Goal: Transaction & Acquisition: Purchase product/service

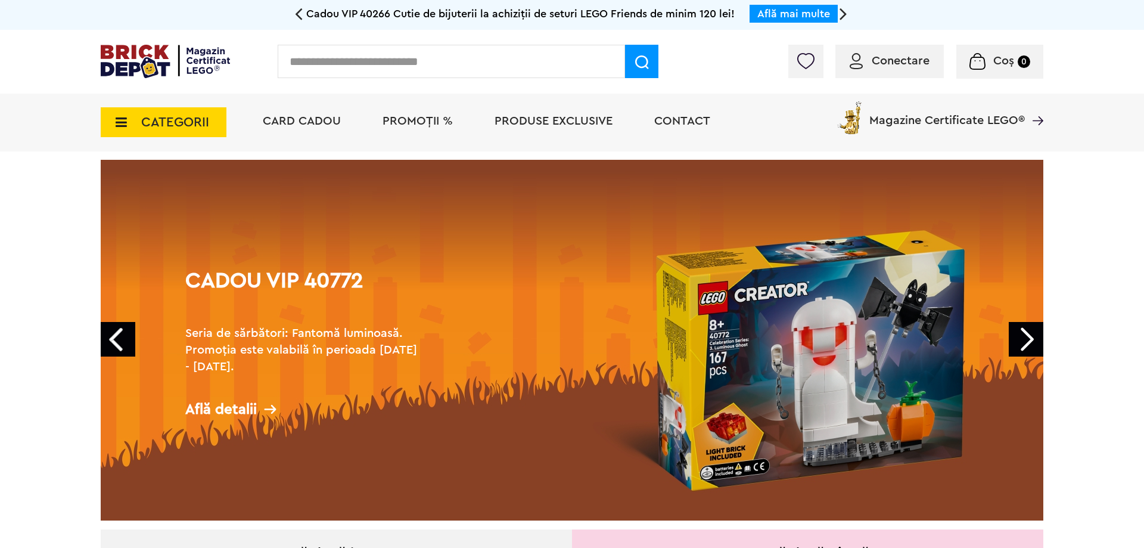
click at [406, 117] on span "PROMOȚII %" at bounding box center [417, 121] width 70 height 12
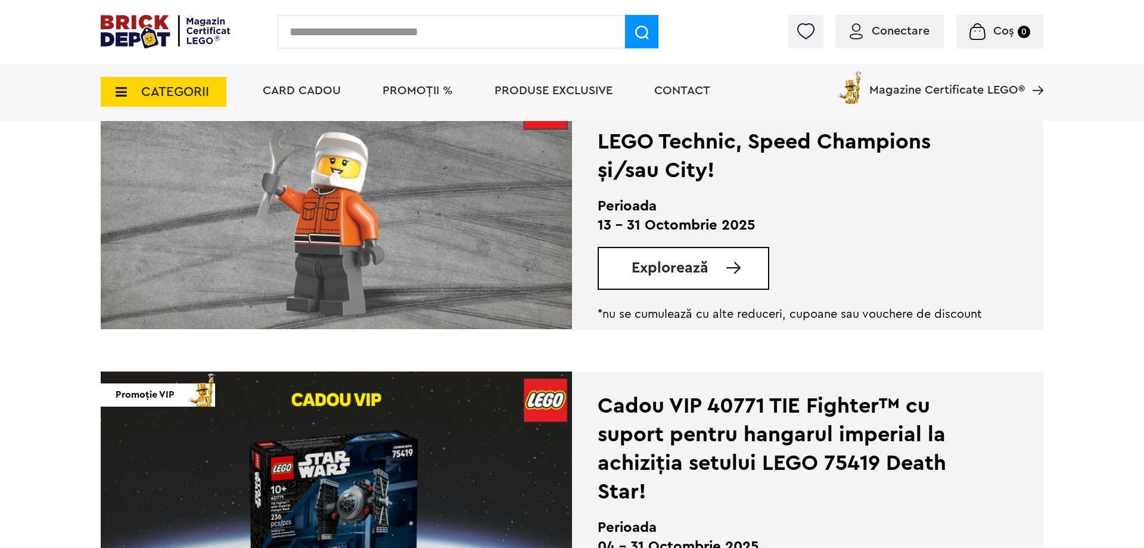
scroll to position [608, 0]
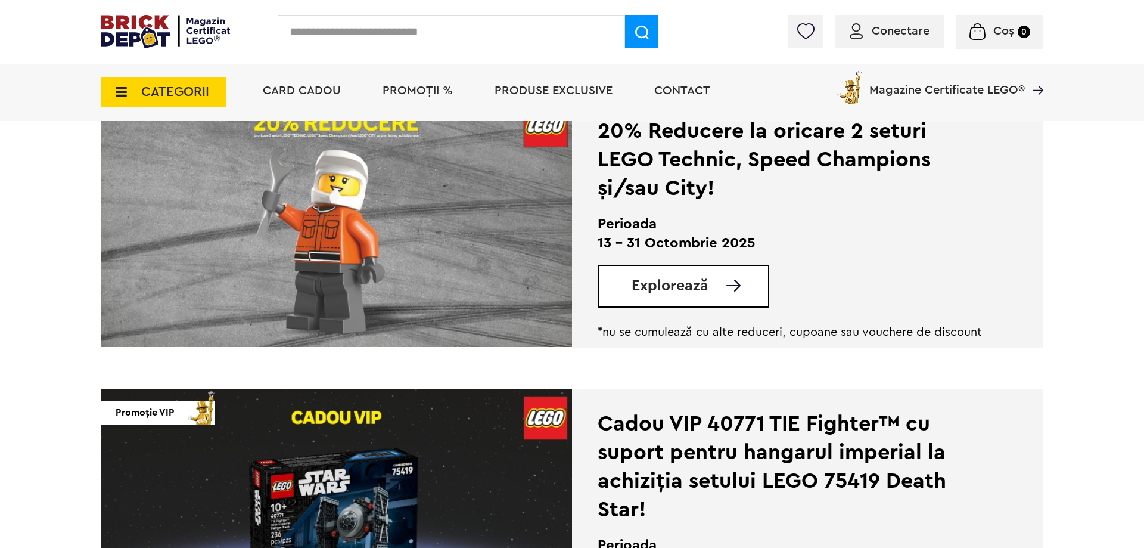
click at [677, 298] on div "Explorează" at bounding box center [684, 286] width 172 height 43
click at [676, 287] on span "Explorează" at bounding box center [670, 285] width 77 height 15
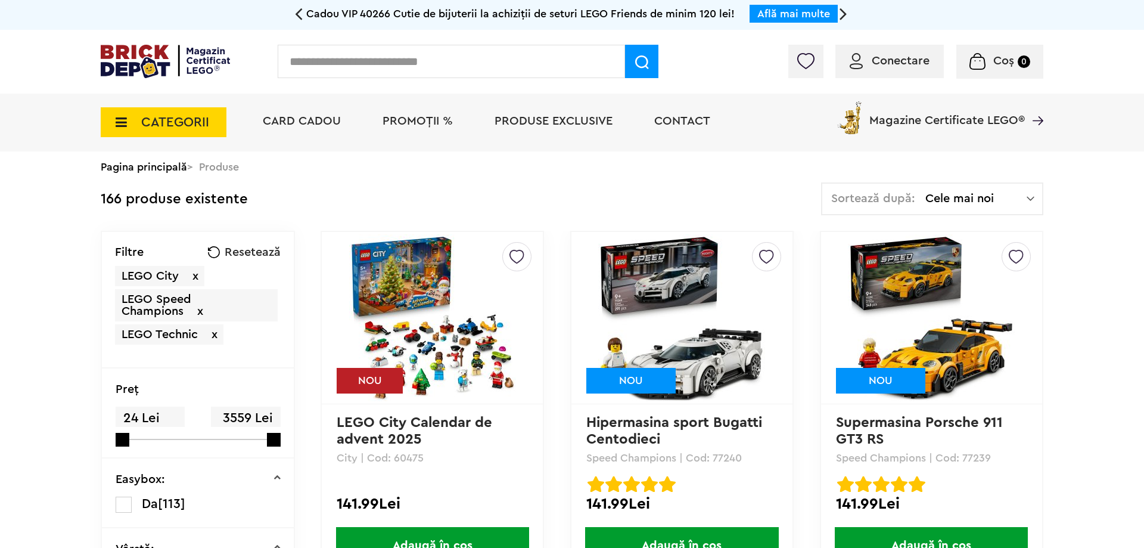
click at [951, 198] on span "Cele mai noi" at bounding box center [975, 198] width 101 height 12
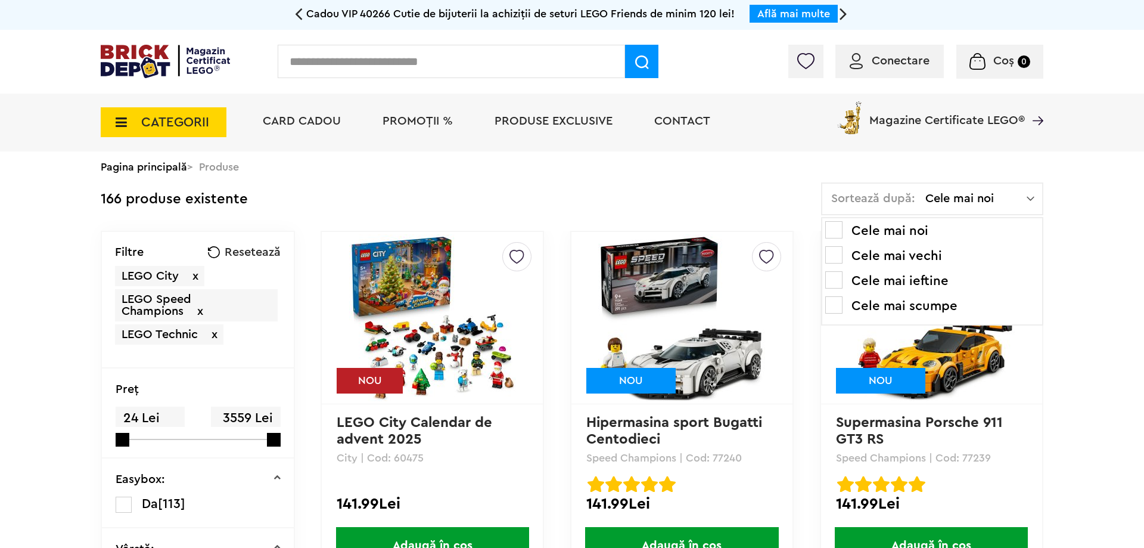
click at [912, 306] on li "Cele mai scumpe" at bounding box center [932, 305] width 214 height 19
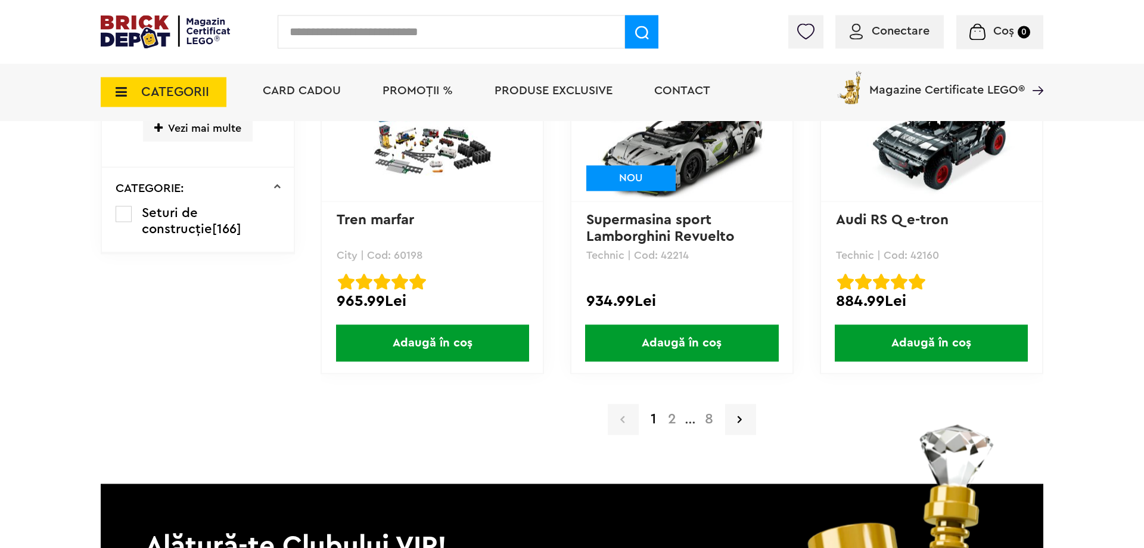
scroll to position [2552, 0]
